Goal: Task Accomplishment & Management: Manage account settings

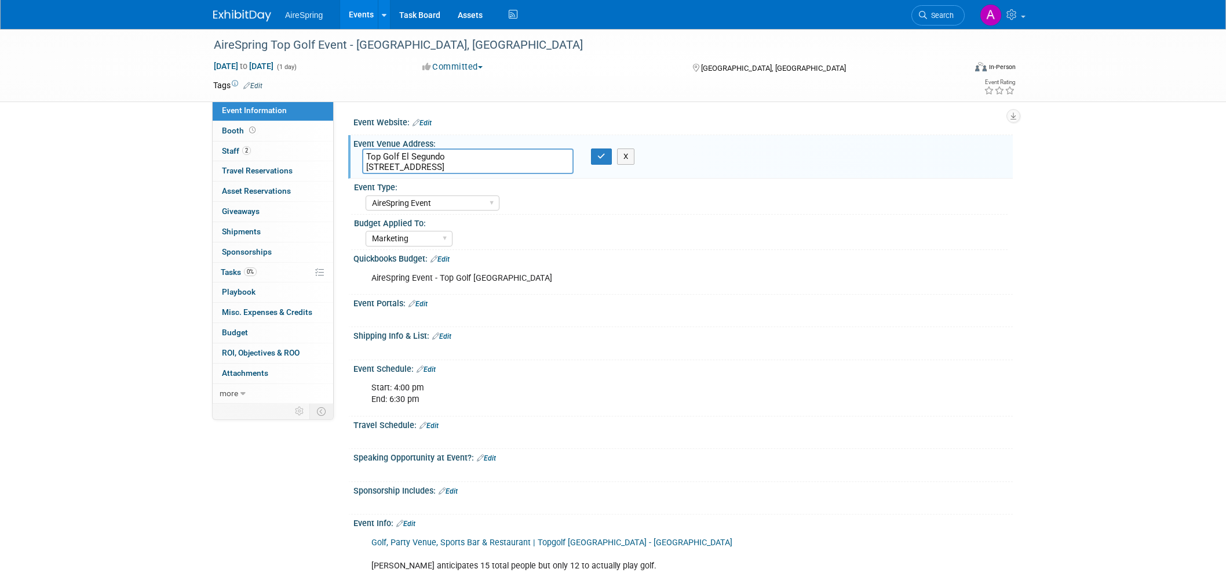
select select "AireSpring Event"
select select "Marketing"
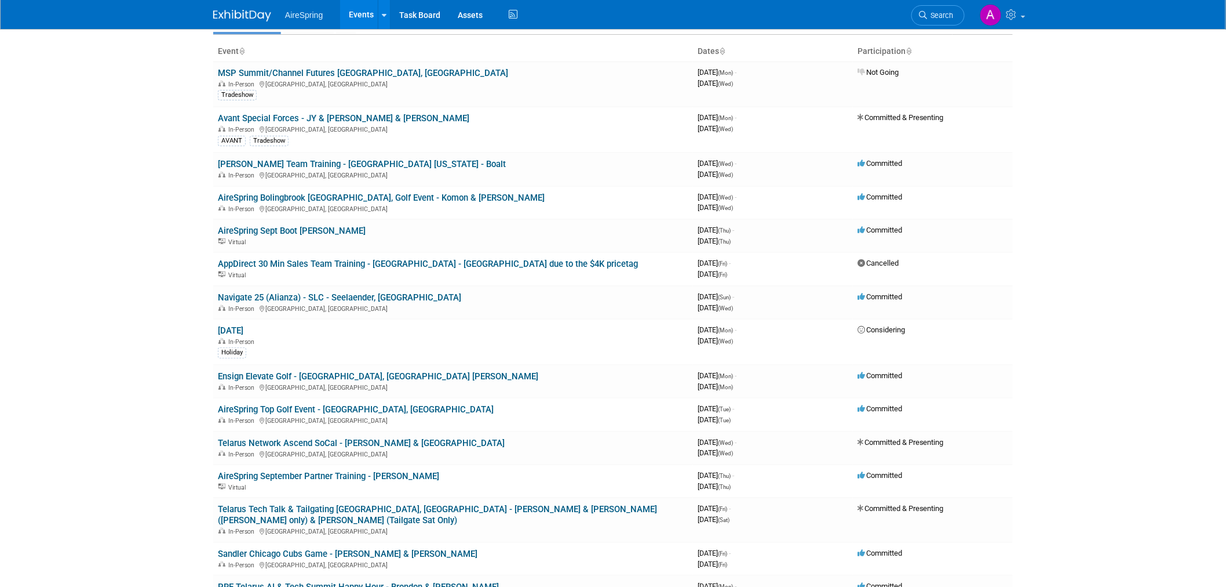
click at [143, 316] on body "AireSpring Events Add Event Bulk Upload Events Shareable Event Boards Recently …" at bounding box center [613, 229] width 1226 height 587
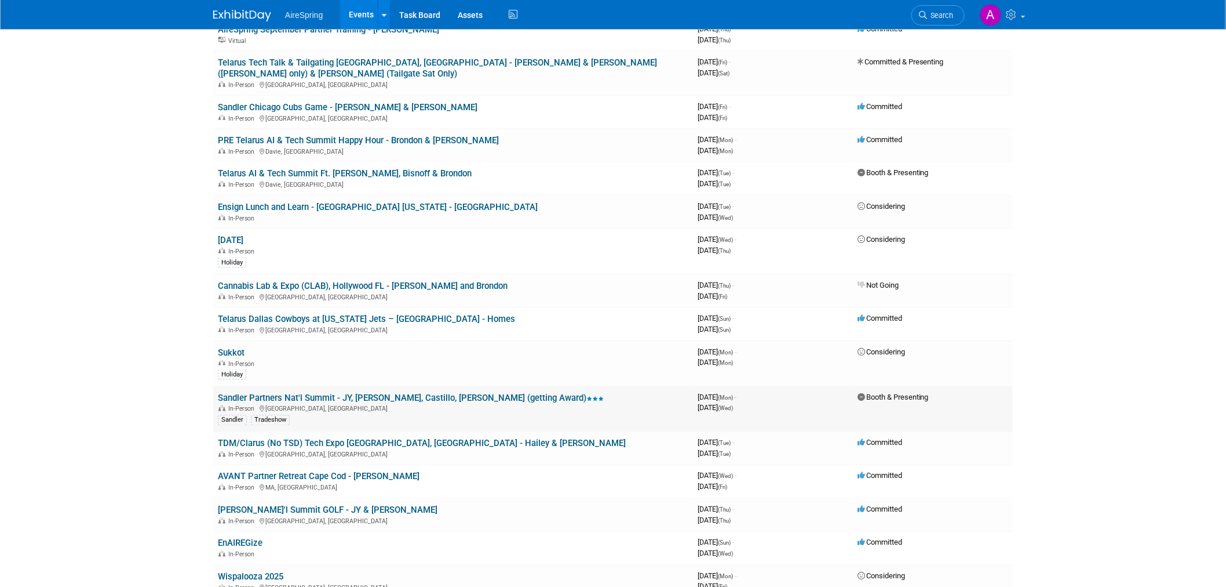
scroll to position [515, 0]
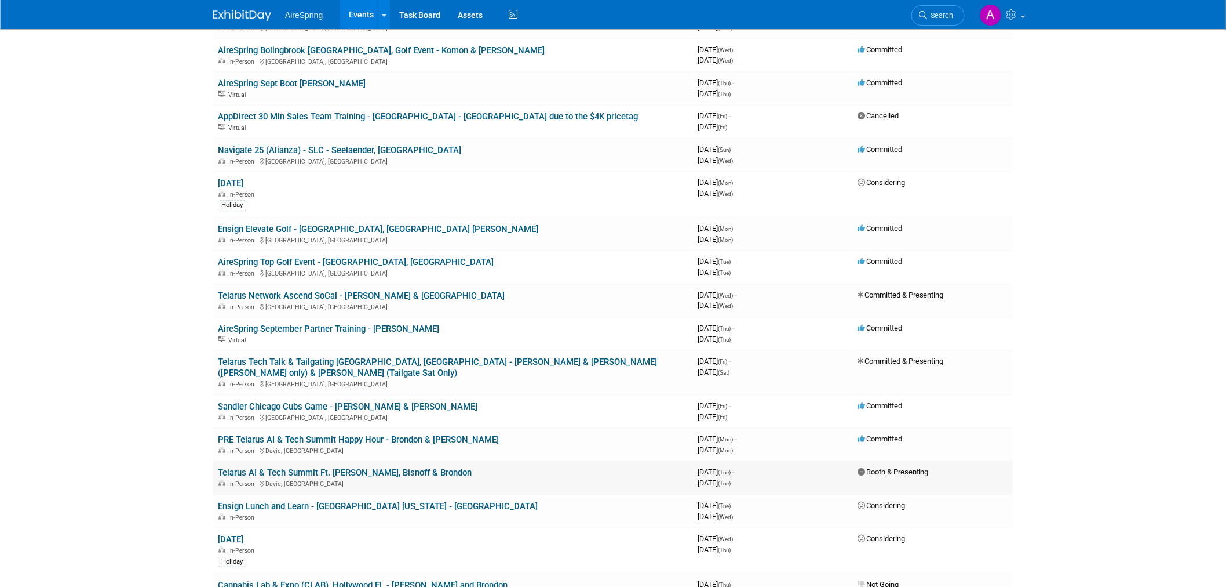
scroll to position [193, 0]
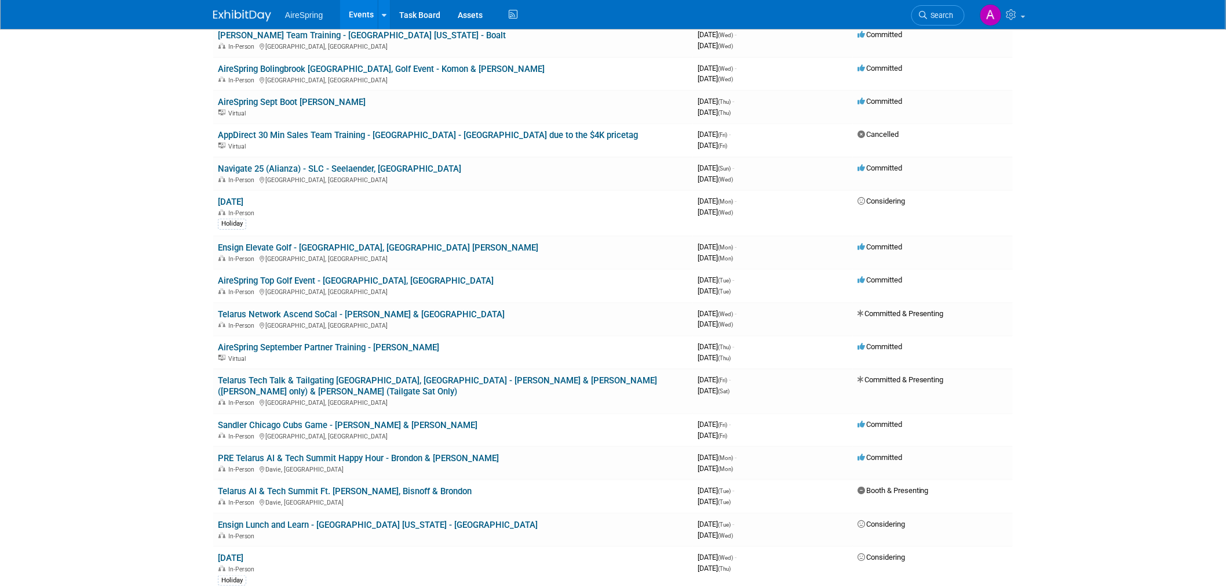
click at [141, 256] on body "AireSpring Events Add Event Bulk Upload Events Shareable Event Boards Recently …" at bounding box center [613, 100] width 1226 height 587
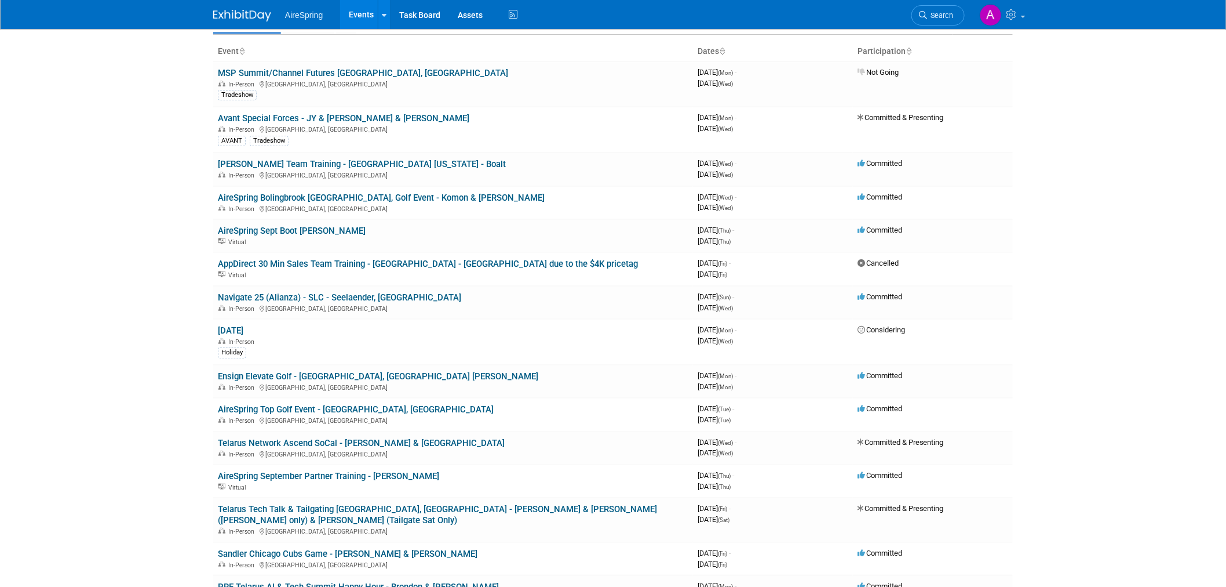
scroll to position [0, 0]
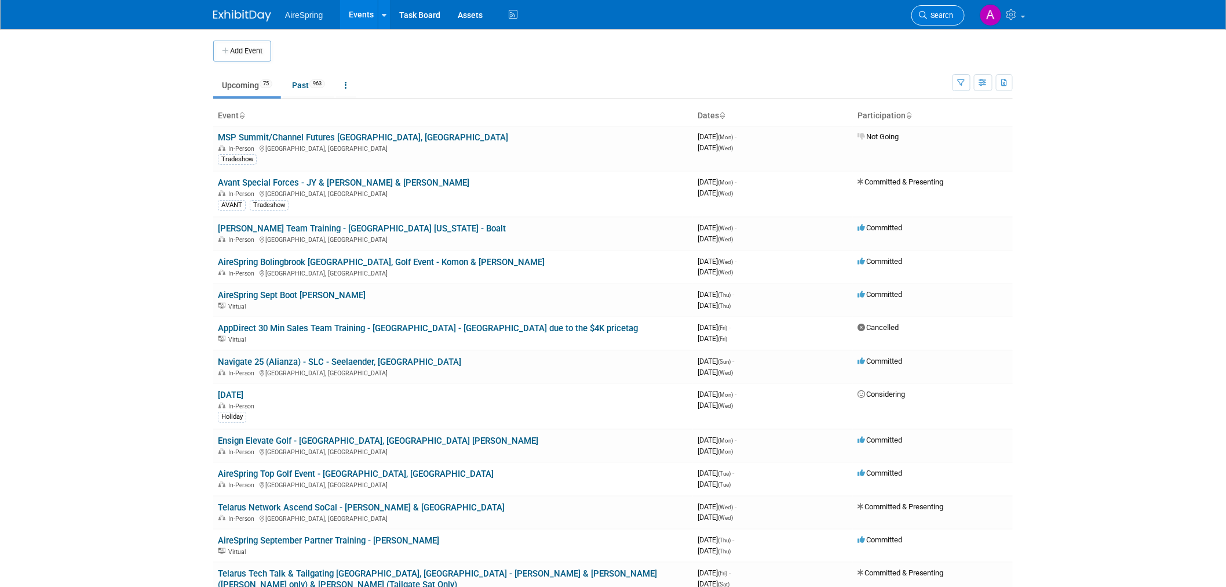
click at [937, 20] on link "Search" at bounding box center [938, 15] width 53 height 20
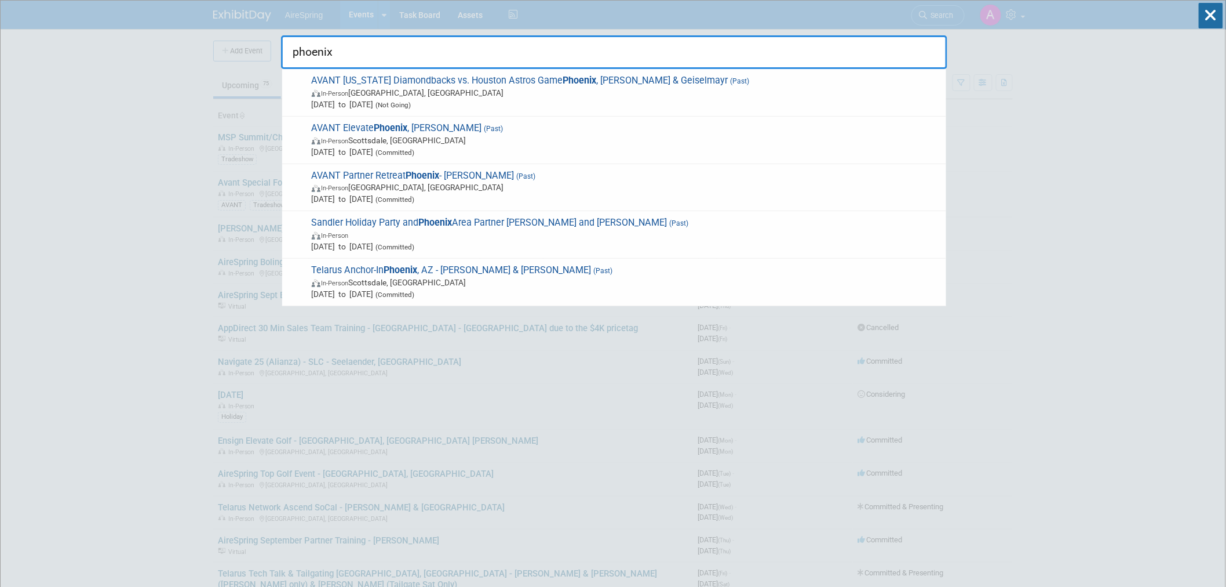
type input "phoenix"
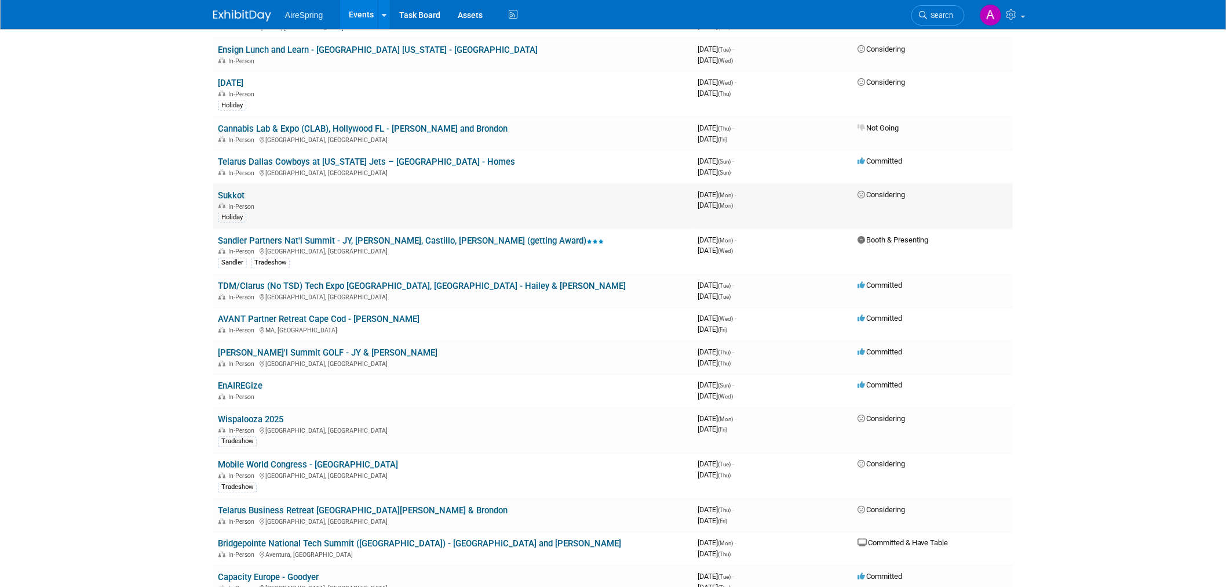
scroll to position [901, 0]
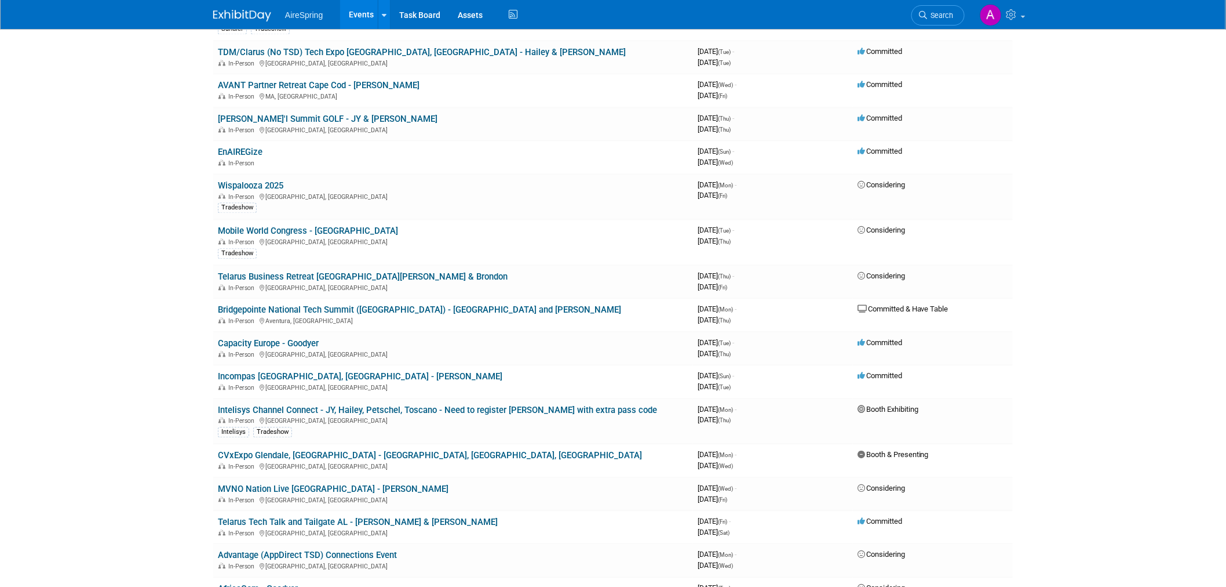
drag, startPoint x: 201, startPoint y: 427, endPoint x: 194, endPoint y: 435, distance: 10.3
drag, startPoint x: 206, startPoint y: 429, endPoint x: 210, endPoint y: 439, distance: 10.7
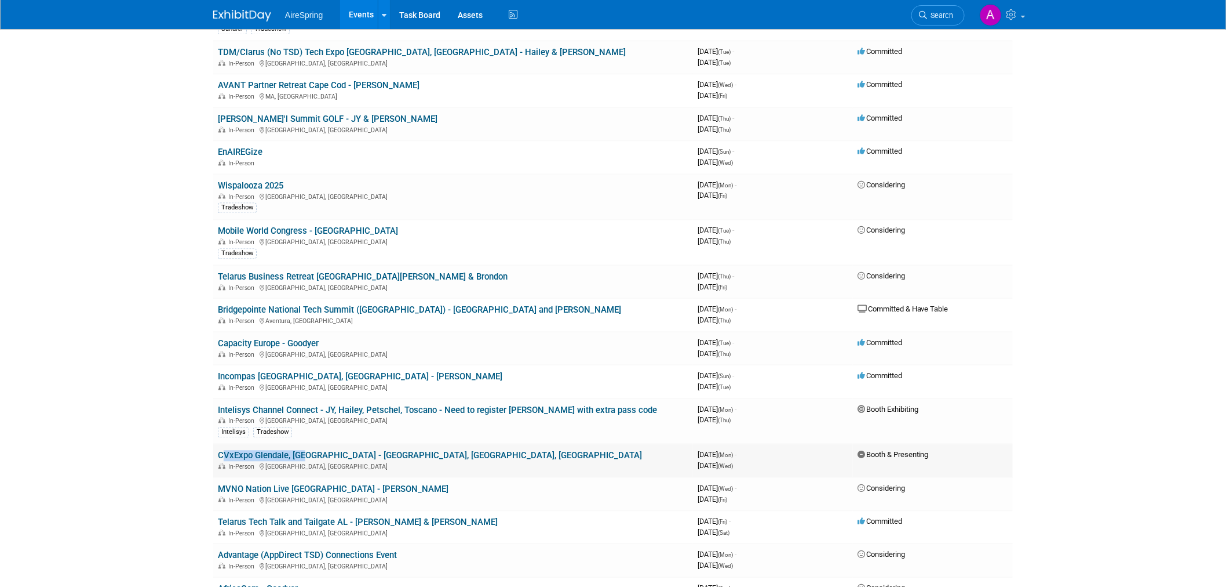
drag, startPoint x: 214, startPoint y: 429, endPoint x: 303, endPoint y: 429, distance: 88.7
click at [303, 444] on td "CVxExpo Glendale, AZ - Sigmon, Cahill, Welch In-Person Glendale, AZ" at bounding box center [453, 460] width 480 height 33
drag, startPoint x: 152, startPoint y: 426, endPoint x: 220, endPoint y: 427, distance: 67.8
drag, startPoint x: 209, startPoint y: 427, endPoint x: 192, endPoint y: 442, distance: 22.1
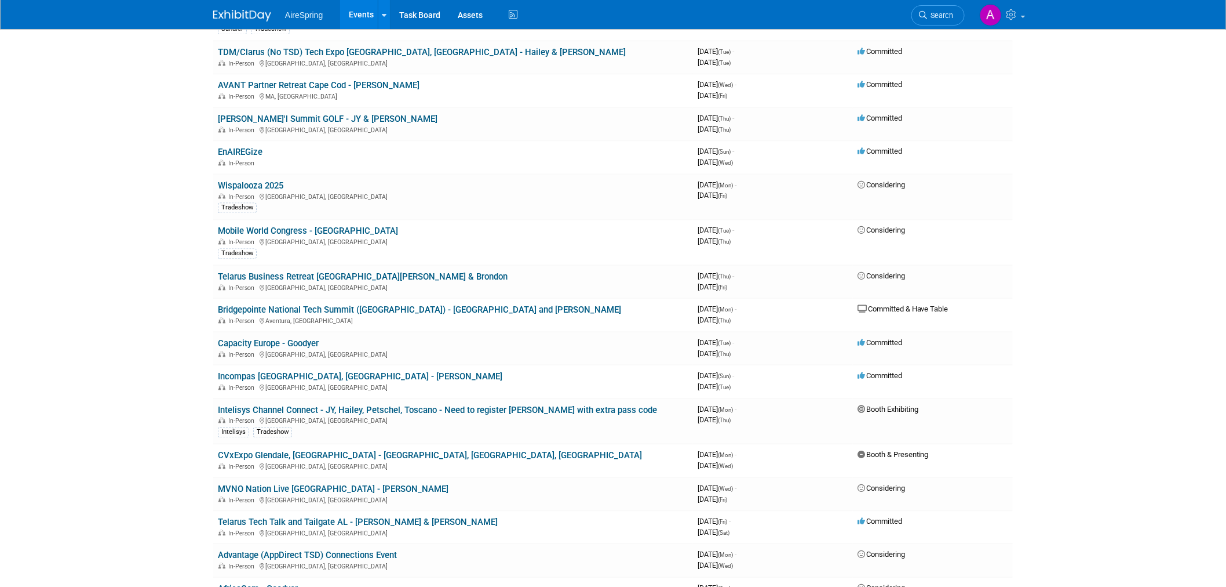
drag, startPoint x: 210, startPoint y: 425, endPoint x: 167, endPoint y: 456, distance: 53.6
drag, startPoint x: 207, startPoint y: 428, endPoint x: 183, endPoint y: 439, distance: 27.0
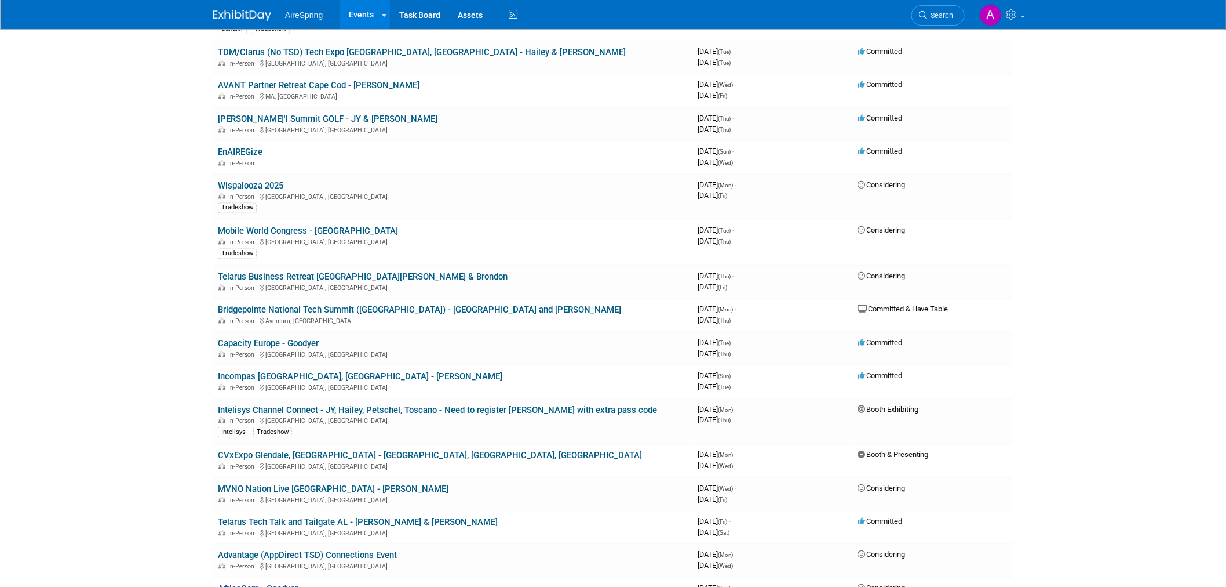
drag, startPoint x: 1046, startPoint y: 432, endPoint x: 190, endPoint y: 434, distance: 856.0
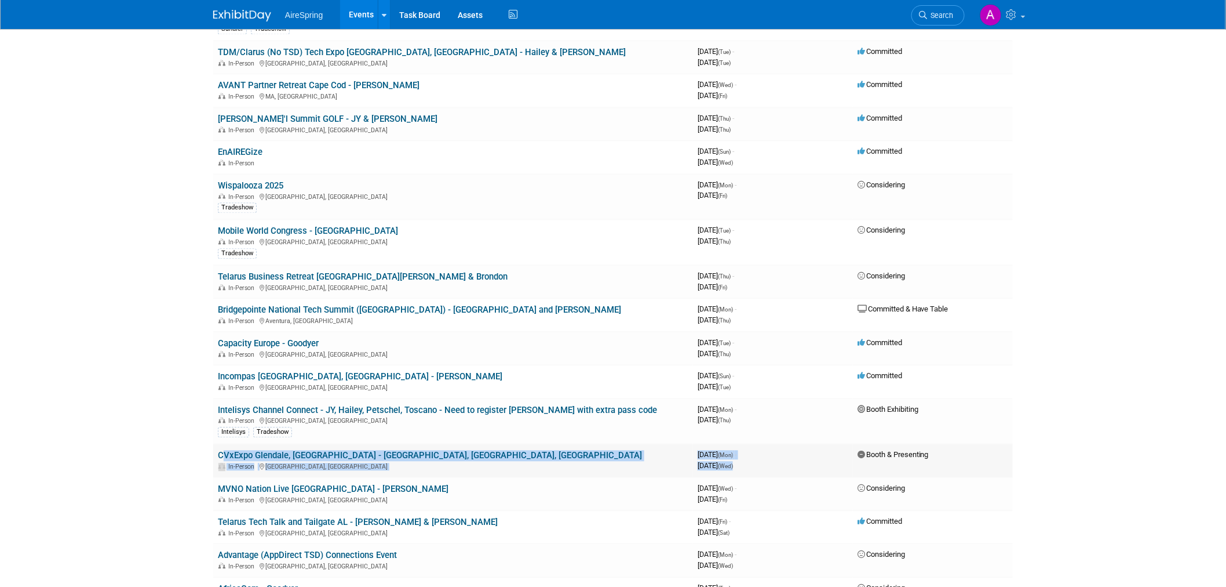
drag, startPoint x: 217, startPoint y: 431, endPoint x: 779, endPoint y: 433, distance: 562.2
click at [779, 444] on tr "CVxExpo Glendale, AZ - Sigmon, Cahill, Welch In-Person Glendale, AZ 3971116800 …" at bounding box center [613, 460] width 800 height 33
copy tr "CVxExpo Glendale, AZ - Sigmon, Cahill, Welch In-Person Glendale, AZ 3971116800 …"
